Goal: Information Seeking & Learning: Learn about a topic

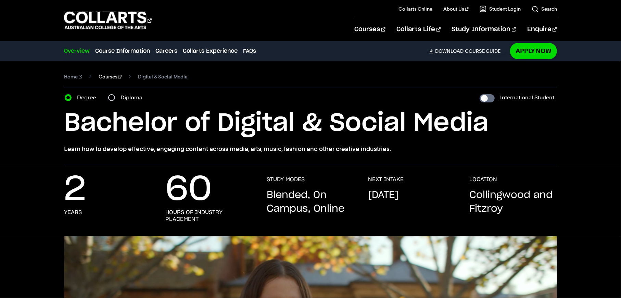
click at [100, 77] on link "Courses" at bounding box center [110, 77] width 23 height 10
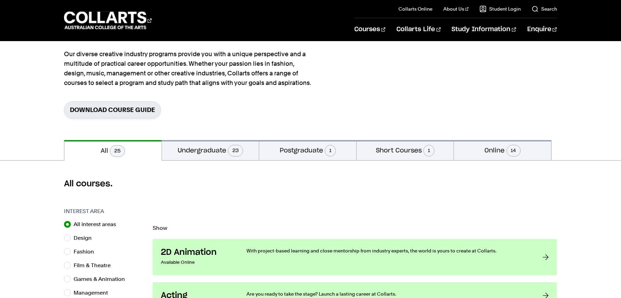
scroll to position [68, 0]
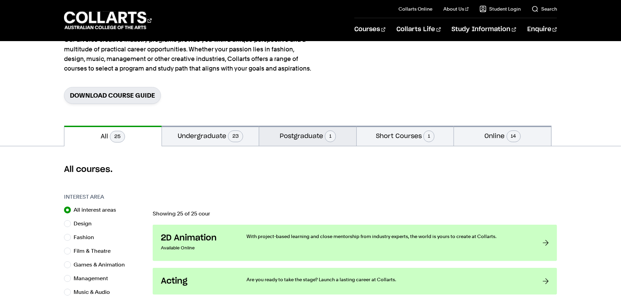
click at [284, 136] on button "Postgraduate 1" at bounding box center [307, 136] width 97 height 20
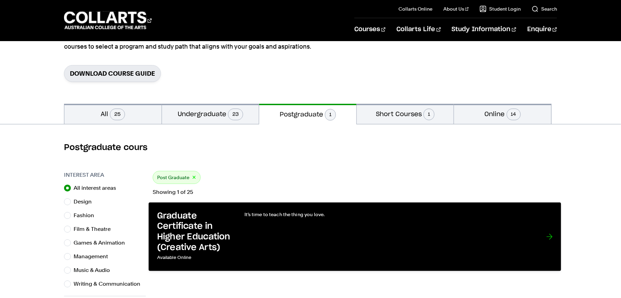
scroll to position [103, 0]
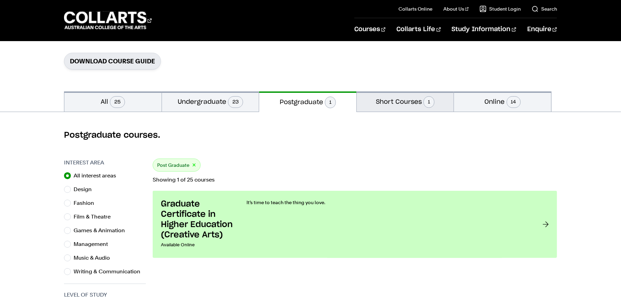
click at [415, 99] on button "Short Courses 1" at bounding box center [405, 101] width 97 height 20
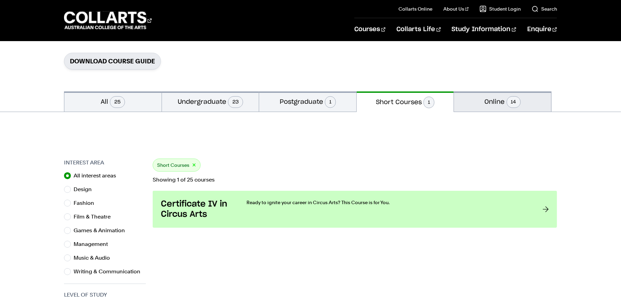
click at [484, 108] on button "Online 14" at bounding box center [502, 101] width 97 height 20
radio input "false"
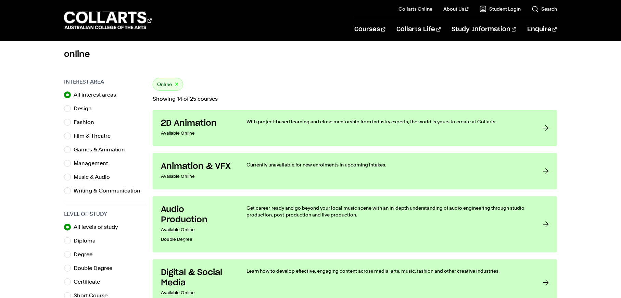
scroll to position [171, 0]
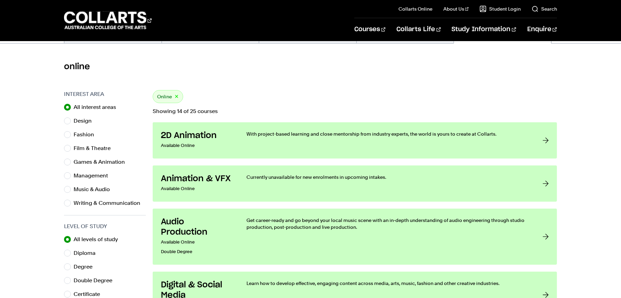
click at [351, 82] on div "online" at bounding box center [310, 66] width 621 height 47
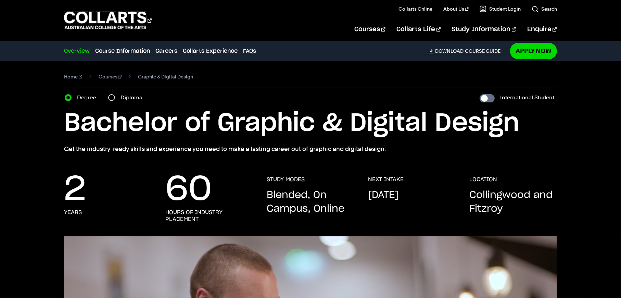
click at [116, 96] on div "Diploma" at bounding box center [127, 98] width 38 height 10
click at [112, 96] on input "Diploma" at bounding box center [111, 97] width 7 height 7
radio input "true"
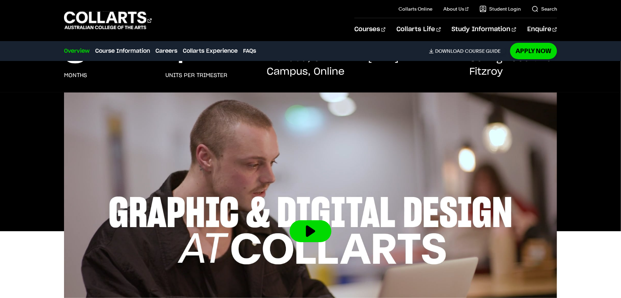
scroll to position [171, 0]
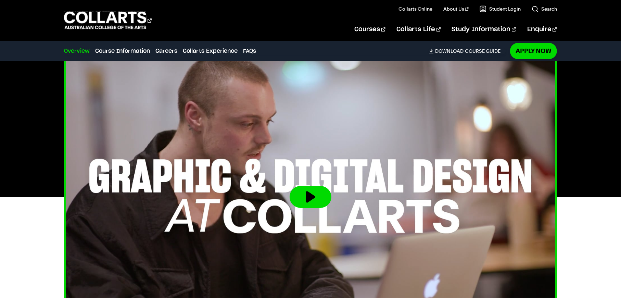
click at [314, 200] on button at bounding box center [311, 197] width 42 height 22
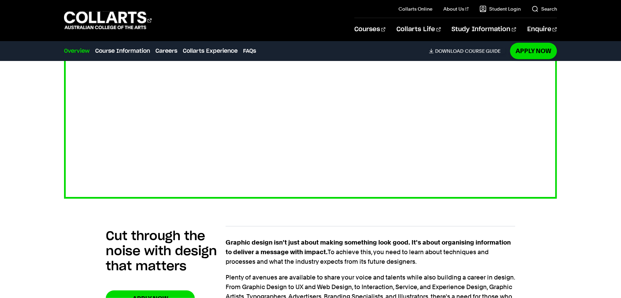
scroll to position [377, 0]
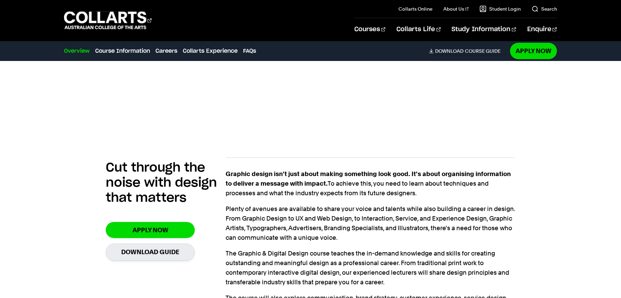
click at [284, 173] on strong "Graphic design isn't just about making something look good. It's about organisi…" at bounding box center [368, 178] width 285 height 17
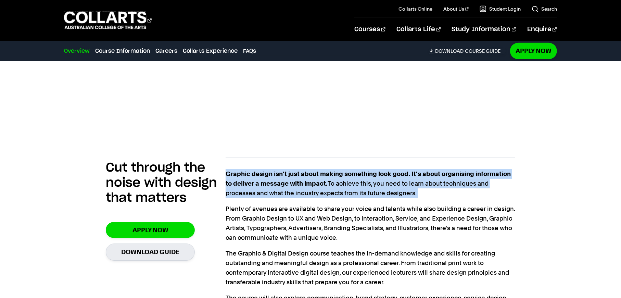
click at [284, 173] on strong "Graphic design isn't just about making something look good. It's about organisi…" at bounding box center [368, 178] width 285 height 17
click at [289, 184] on strong "Graphic design isn't just about making something look good. It's about organisi…" at bounding box center [368, 178] width 285 height 17
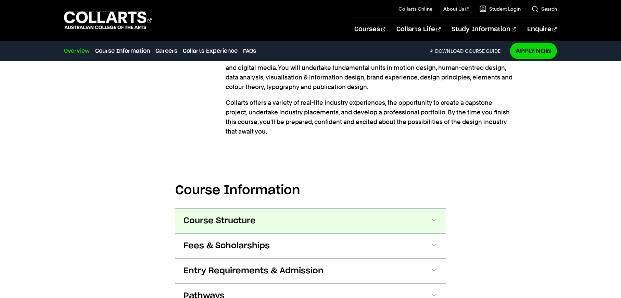
click at [0, 0] on button "Course Structure" at bounding box center [0, 0] width 0 height 0
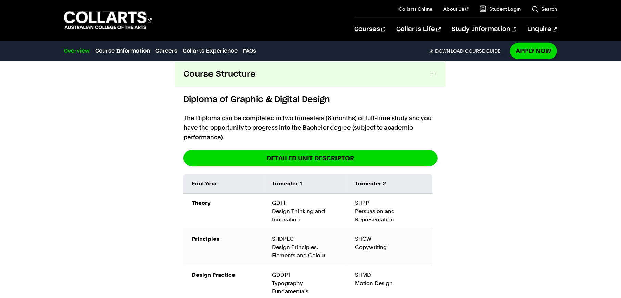
scroll to position [796, 0]
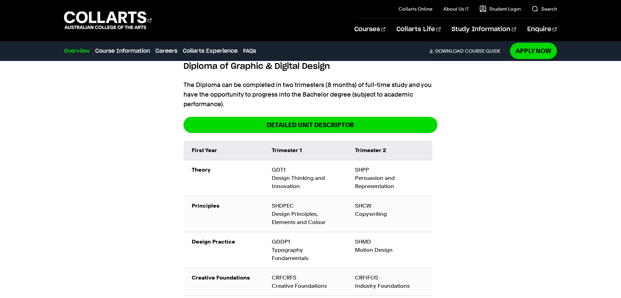
drag, startPoint x: 291, startPoint y: 183, endPoint x: 305, endPoint y: 189, distance: 15.6
click at [304, 189] on td "GDT1 Design Thinking and Innovation" at bounding box center [305, 178] width 83 height 36
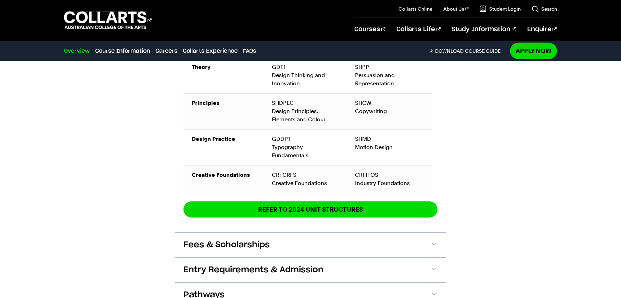
scroll to position [830, 0]
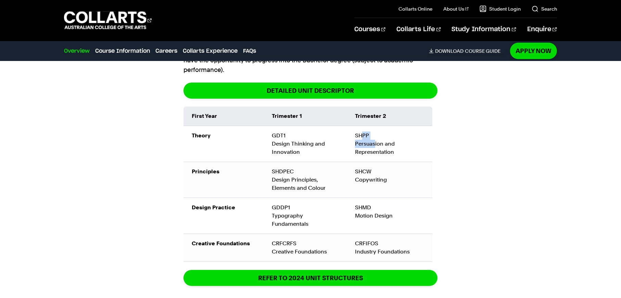
drag, startPoint x: 361, startPoint y: 133, endPoint x: 374, endPoint y: 141, distance: 15.7
click at [374, 141] on td "SHPP Persuasion and Representation" at bounding box center [390, 144] width 86 height 36
click at [399, 153] on td "SHPP Persuasion and Representation" at bounding box center [390, 144] width 86 height 36
click at [397, 250] on div "CRFIFOS Industry Foundations" at bounding box center [389, 247] width 69 height 16
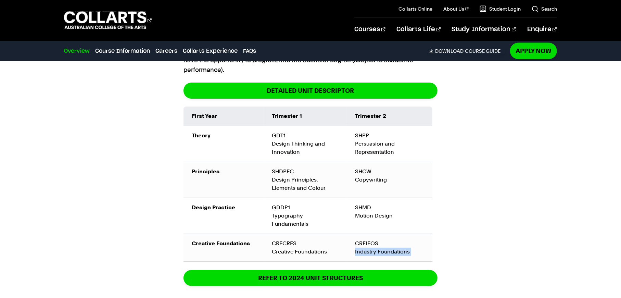
click at [397, 250] on div "CRFIFOS Industry Foundations" at bounding box center [389, 247] width 69 height 16
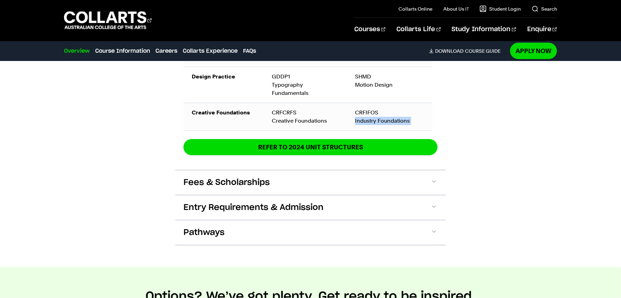
scroll to position [967, 0]
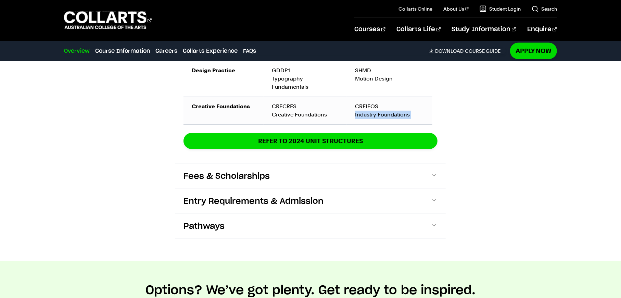
click at [226, 164] on div "Fees & Scholarships Local Student Fee Breakdown Switch to International Student…" at bounding box center [310, 176] width 271 height 25
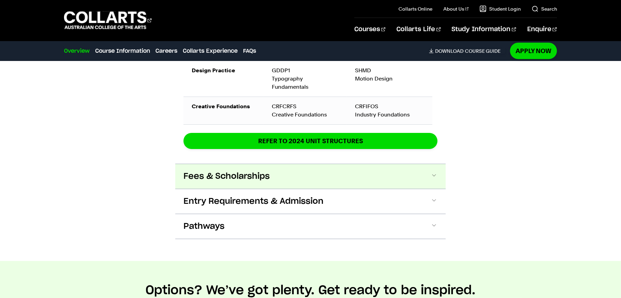
click at [0, 0] on span "Fees & Scholarships" at bounding box center [0, 0] width 0 height 0
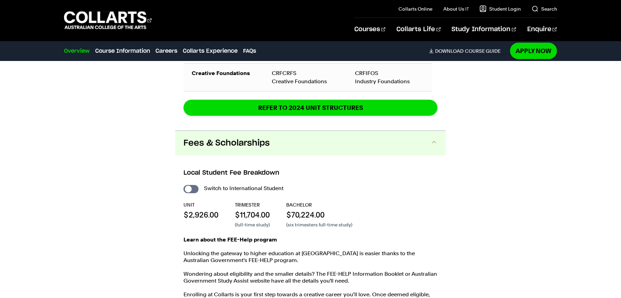
scroll to position [1069, 0]
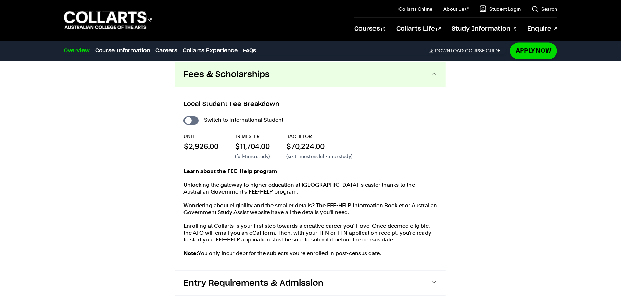
click at [315, 198] on div "Learn about the FEE-Help program Unlocking the gateway to higher education at C…" at bounding box center [311, 216] width 254 height 96
click at [336, 143] on p "$70,224.00" at bounding box center [319, 146] width 66 height 10
click at [332, 178] on div "Learn about the FEE-Help program Unlocking the gateway to higher education at C…" at bounding box center [311, 216] width 254 height 96
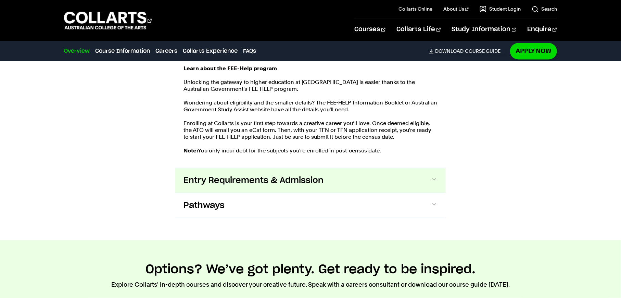
click at [0, 0] on button "Entry Requirements & Admission" at bounding box center [0, 0] width 0 height 0
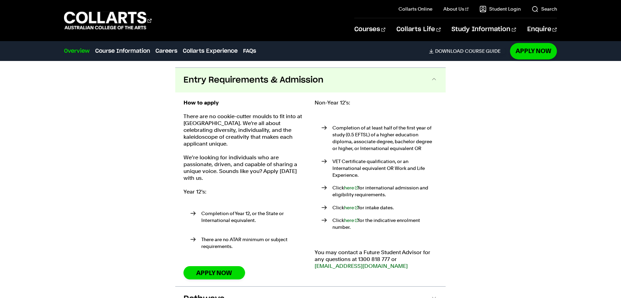
scroll to position [1278, 0]
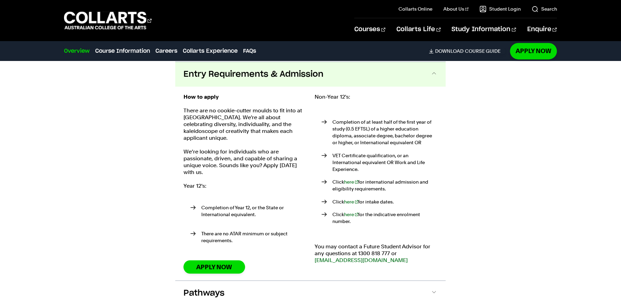
click at [326, 110] on ul "Completion of at least half of the first year of study (0.5 EFTSL) of a higher …" at bounding box center [376, 171] width 123 height 129
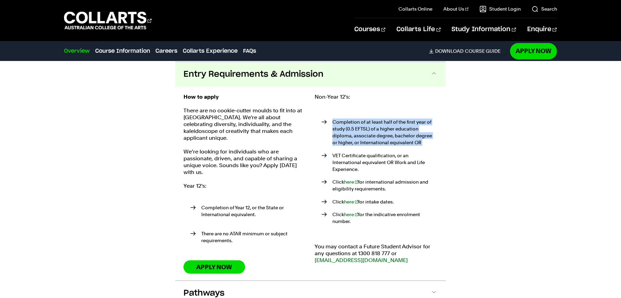
click at [326, 110] on ul "Completion of at least half of the first year of study (0.5 EFTSL) of a higher …" at bounding box center [376, 171] width 123 height 129
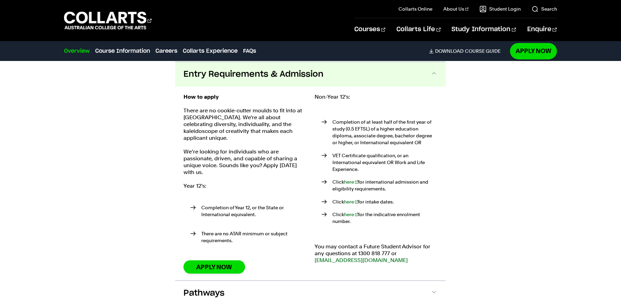
click at [292, 183] on p "Year 12's:" at bounding box center [245, 186] width 123 height 7
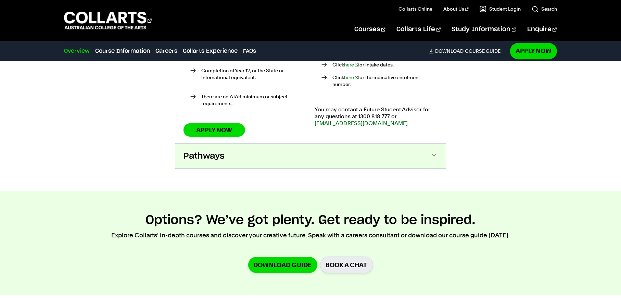
click at [0, 0] on button "Pathways" at bounding box center [0, 0] width 0 height 0
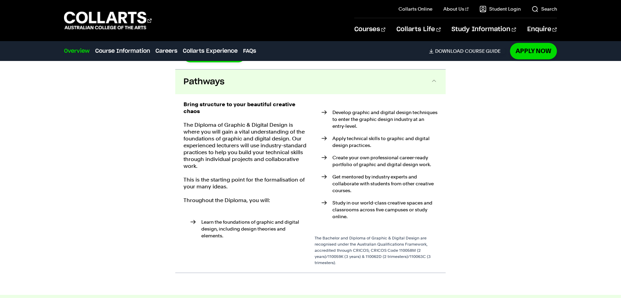
scroll to position [1490, 0]
click at [298, 157] on p "The Diploma of Graphic & Digital Design is where you will gain a vital understa…" at bounding box center [245, 145] width 123 height 48
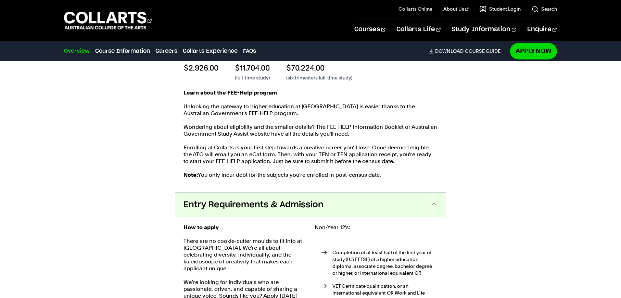
scroll to position [1011, 0]
